Goal: Go to known website: Access a specific website the user already knows

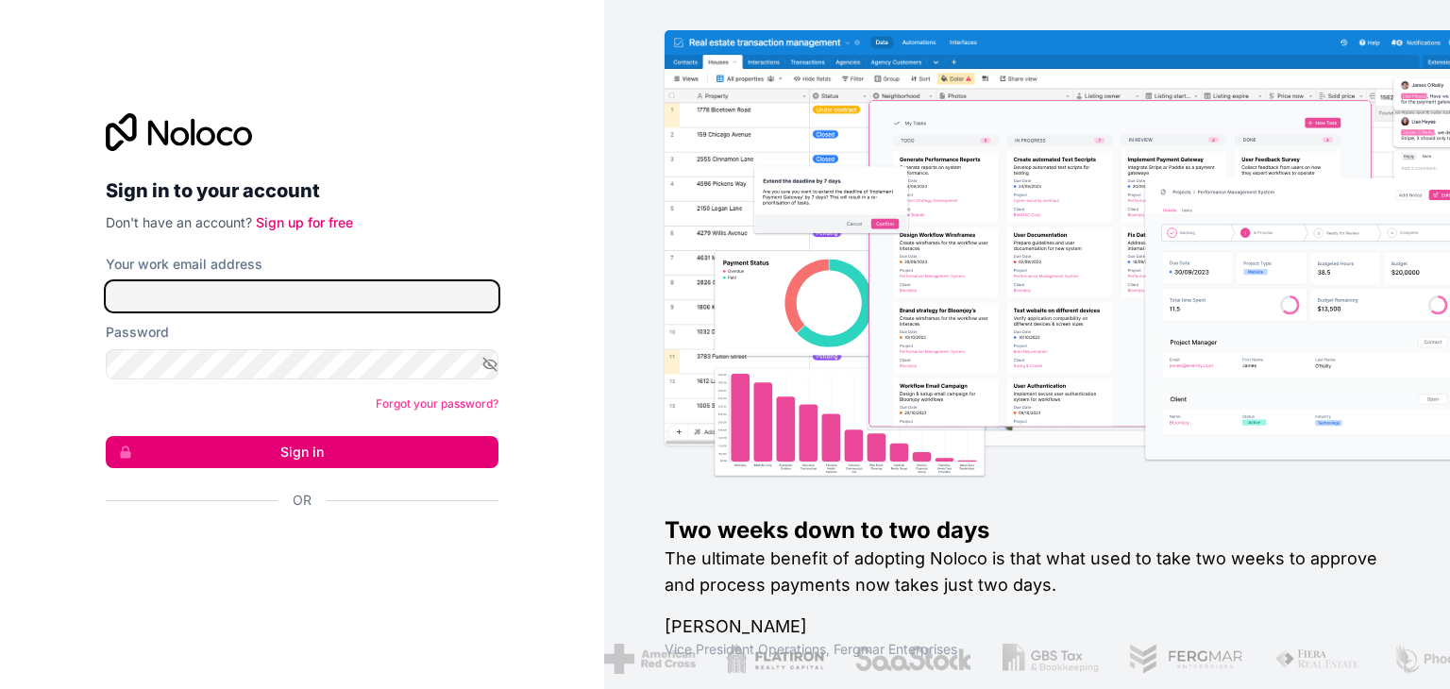
click at [433, 304] on input "Your work email address" at bounding box center [302, 296] width 393 height 30
click at [383, 299] on input "Your work email address" at bounding box center [302, 296] width 393 height 30
type input "[EMAIL_ADDRESS][DOMAIN_NAME]"
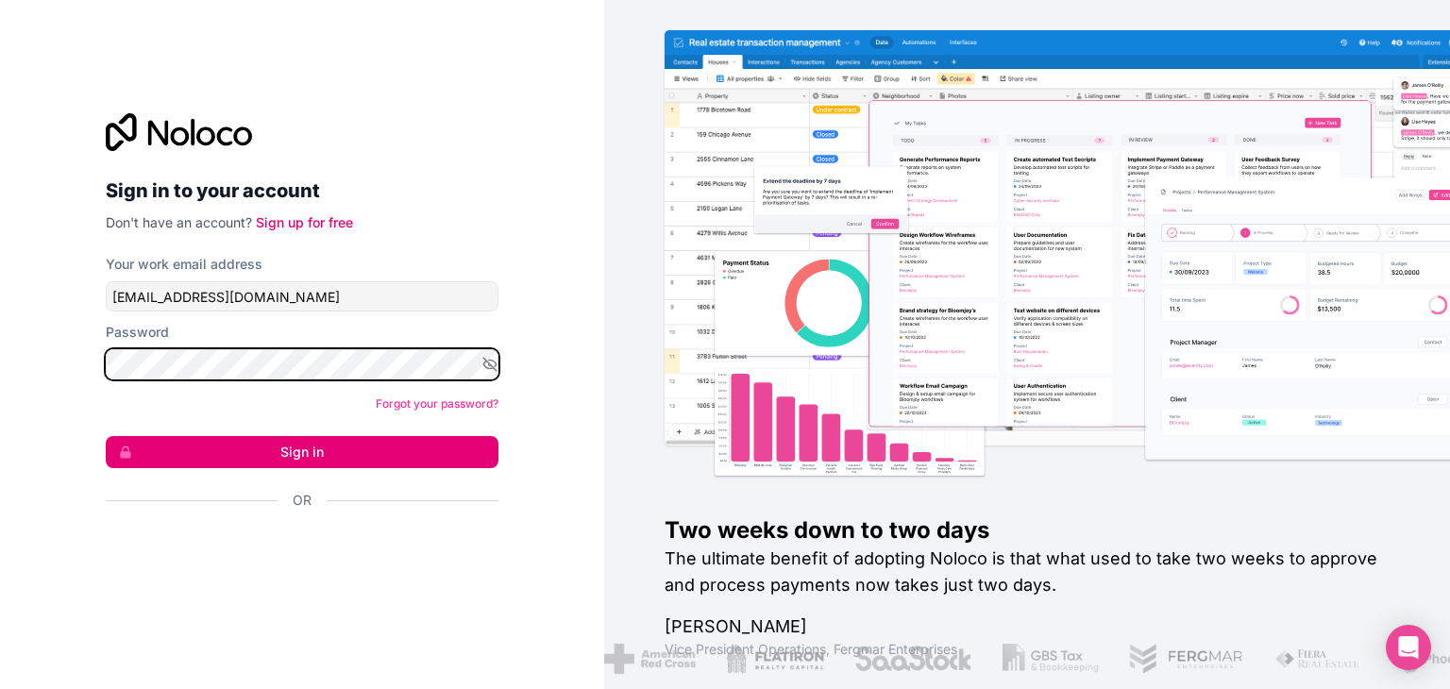
click at [106, 436] on button "Sign in" at bounding box center [302, 452] width 393 height 32
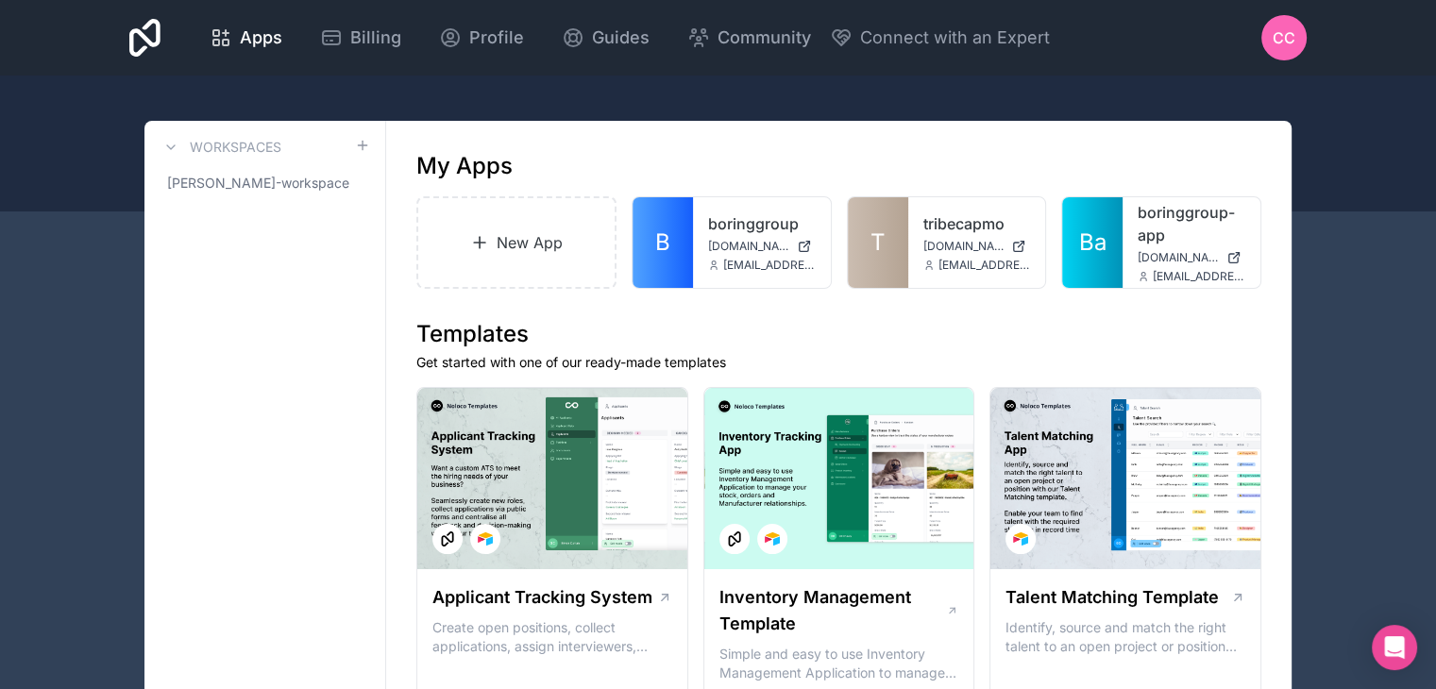
click at [866, 256] on link "T" at bounding box center [878, 242] width 60 height 91
